Goal: Task Accomplishment & Management: Use online tool/utility

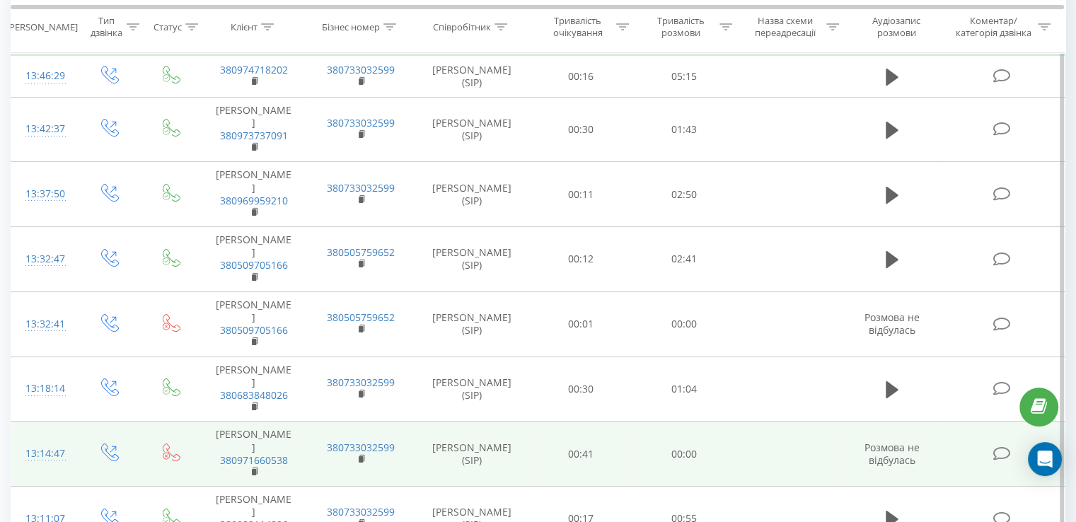
scroll to position [165, 0]
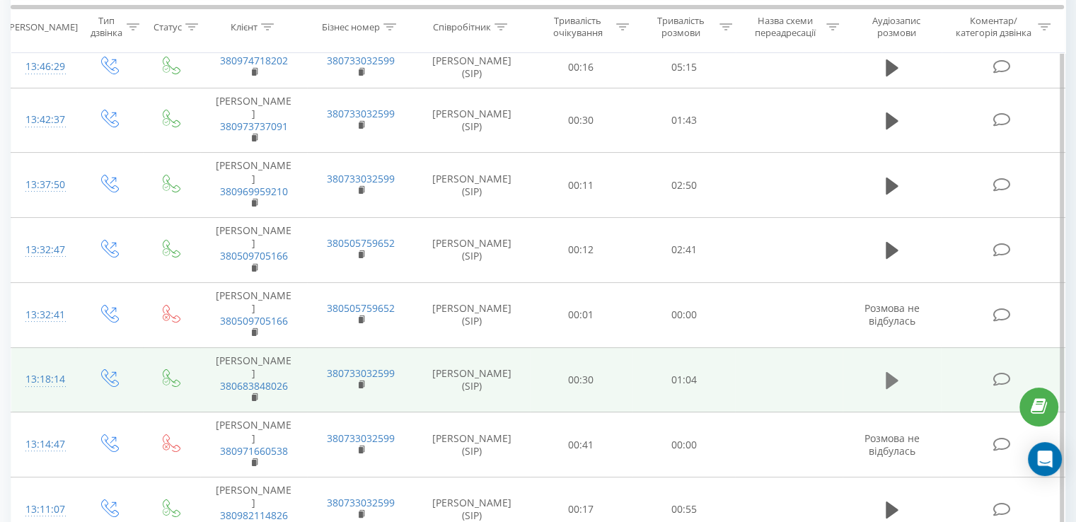
click at [885, 372] on icon at bounding box center [891, 380] width 13 height 17
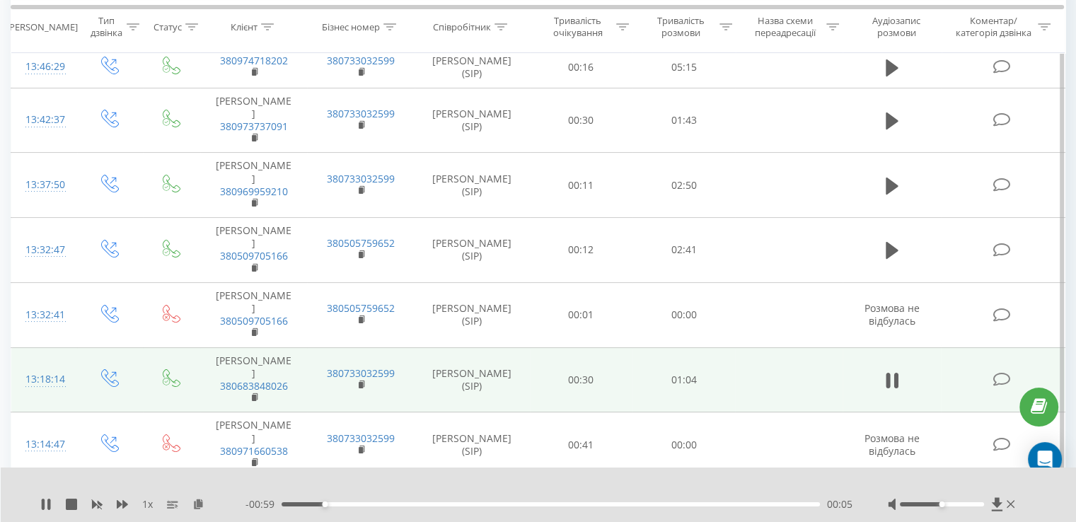
drag, startPoint x: 943, startPoint y: 501, endPoint x: 951, endPoint y: 501, distance: 7.8
click at [951, 501] on div at bounding box center [952, 504] width 130 height 14
drag, startPoint x: 943, startPoint y: 505, endPoint x: 983, endPoint y: 507, distance: 40.4
click at [983, 507] on div at bounding box center [952, 504] width 130 height 14
click at [381, 504] on div "00:12" at bounding box center [550, 504] width 538 height 4
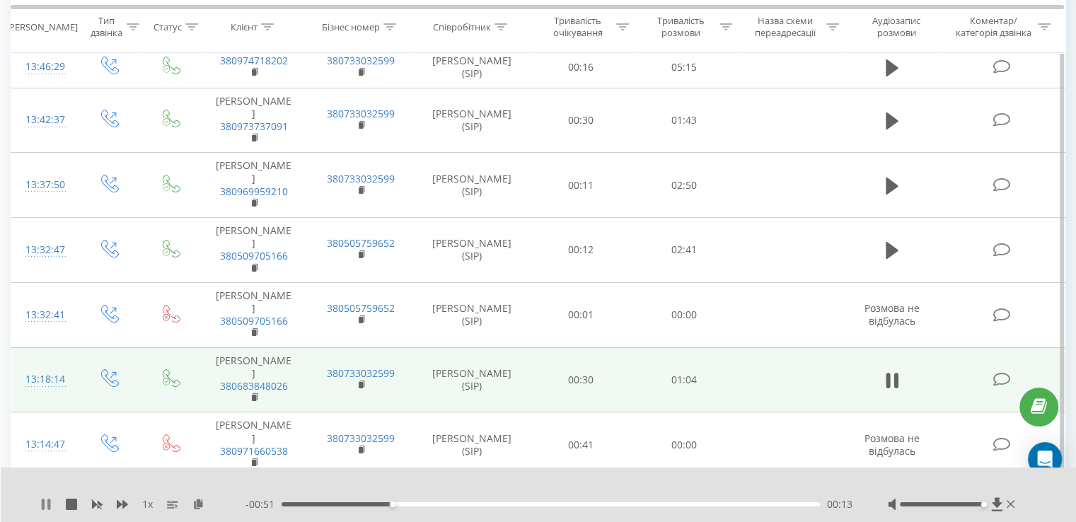
click at [48, 504] on icon at bounding box center [48, 504] width 3 height 11
click at [345, 502] on div "00:13" at bounding box center [550, 504] width 538 height 4
click at [996, 501] on icon at bounding box center [996, 503] width 11 height 13
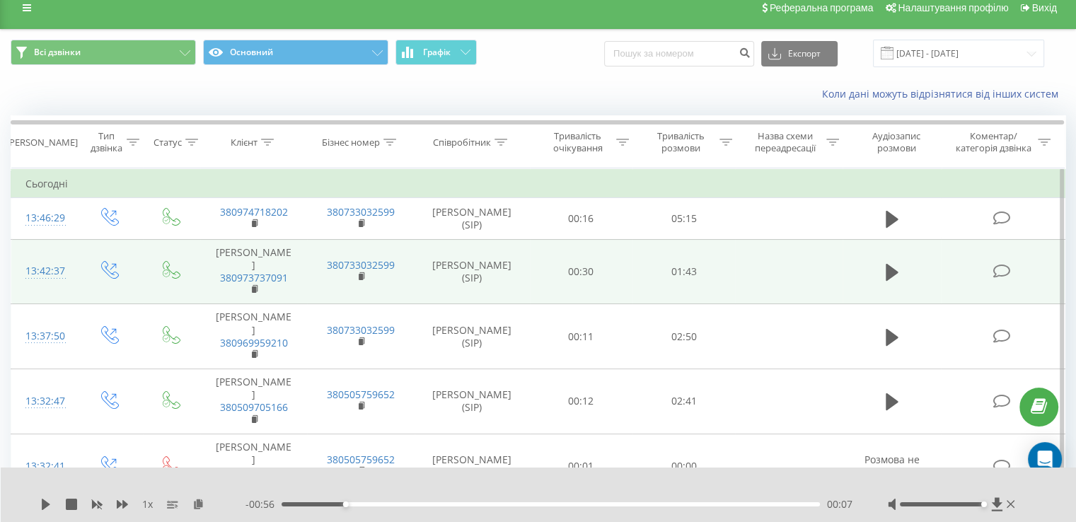
scroll to position [0, 0]
